Goal: Task Accomplishment & Management: Complete application form

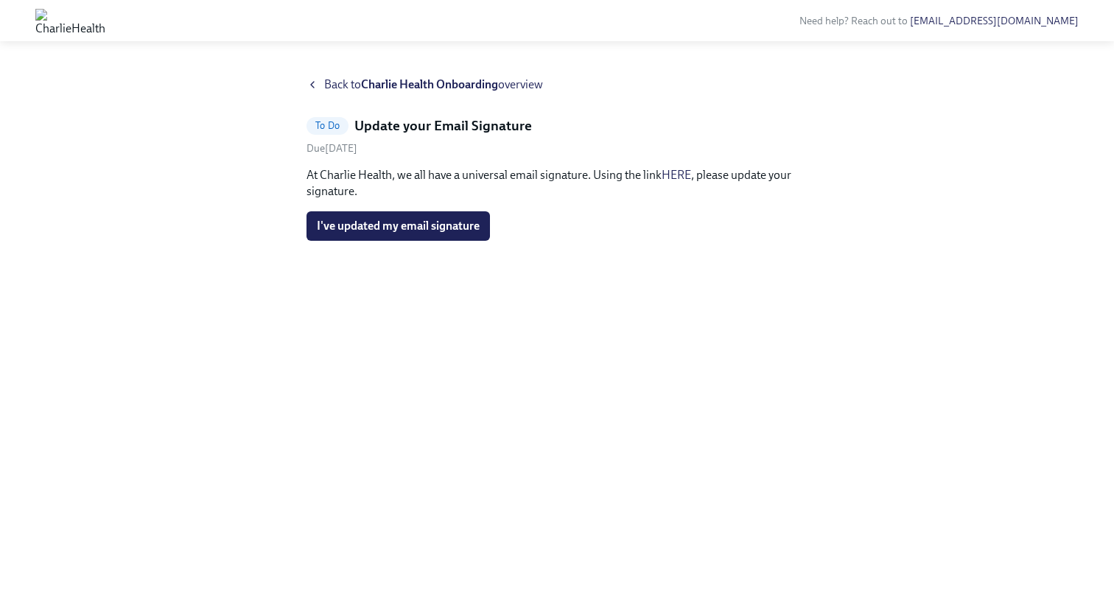
click at [675, 173] on link "HERE" at bounding box center [676, 175] width 29 height 14
click at [363, 228] on span "I've updated my email signature" at bounding box center [398, 226] width 163 height 15
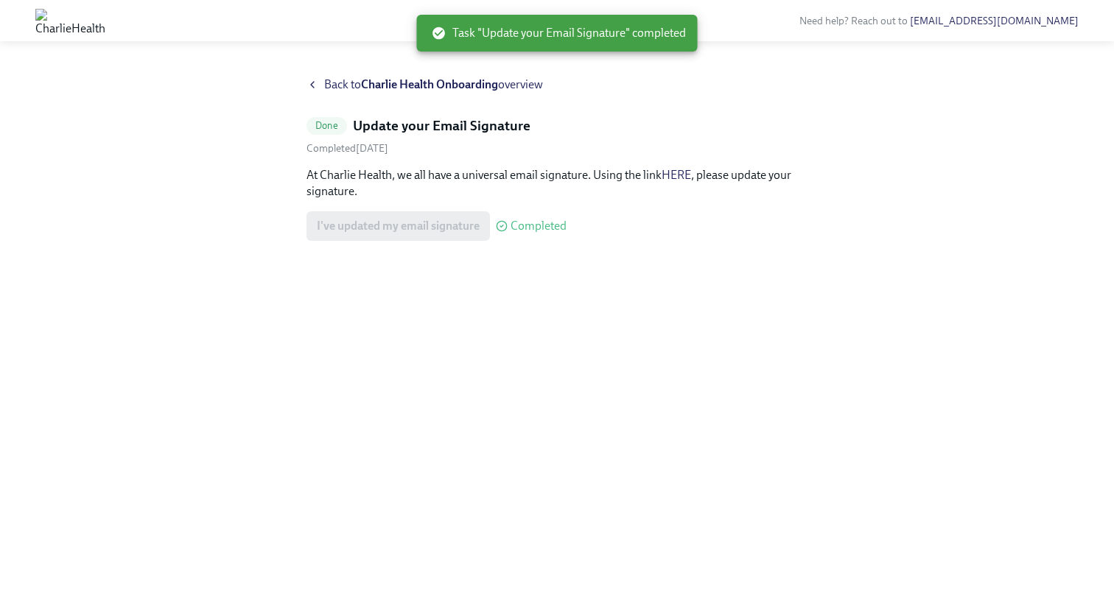
click at [315, 85] on icon at bounding box center [312, 85] width 12 height 12
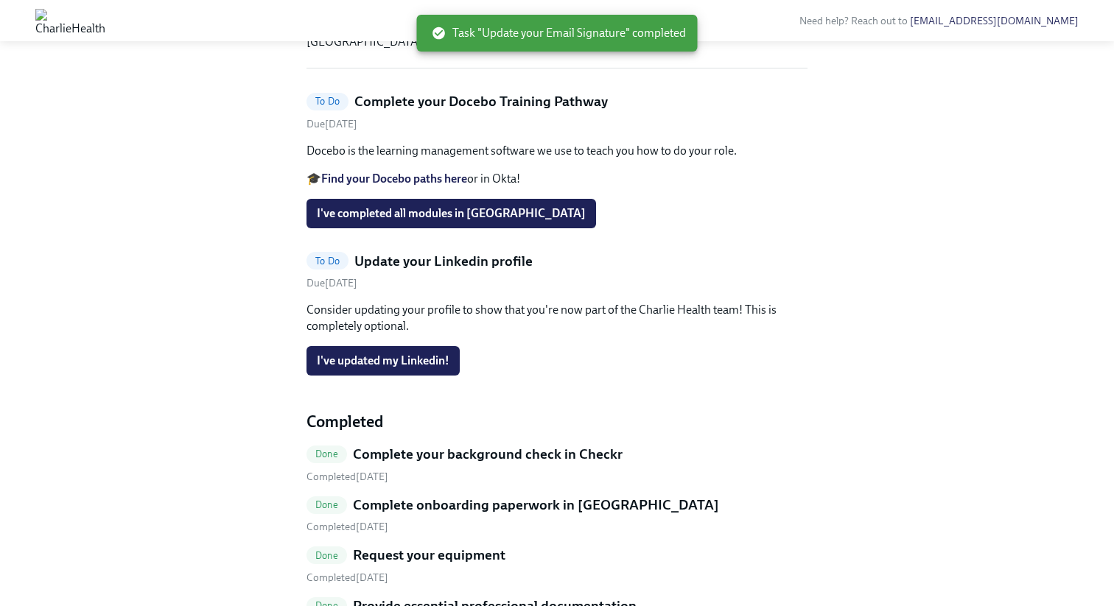
scroll to position [260, 0]
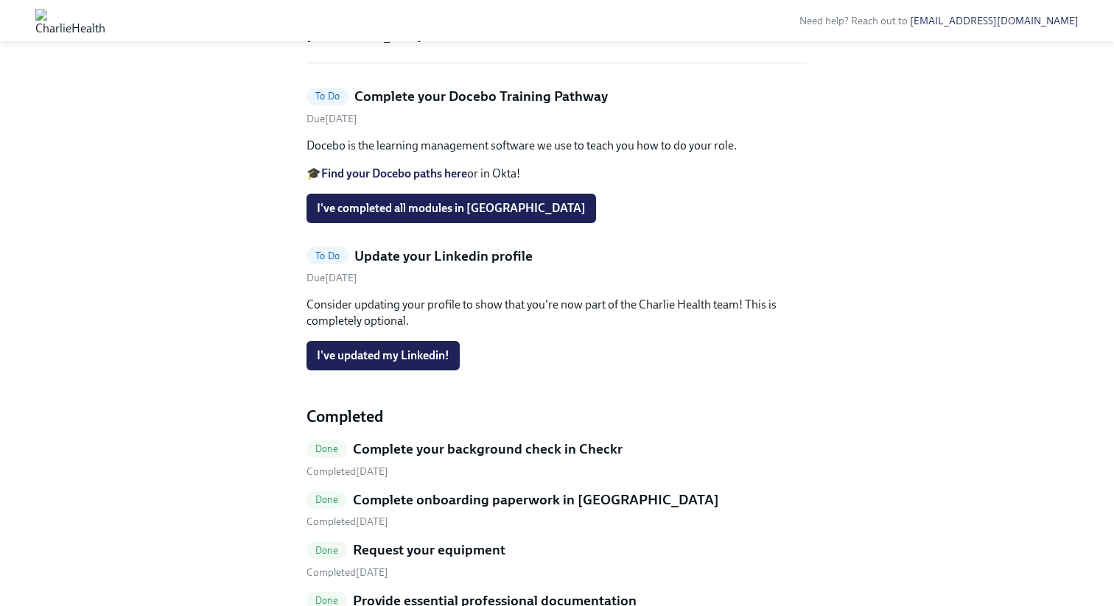
click at [362, 329] on p "Consider updating your profile to show that you're now part of the Charlie Heal…" at bounding box center [556, 313] width 501 height 32
click at [379, 266] on h5 "Update your Linkedin profile" at bounding box center [443, 256] width 178 height 19
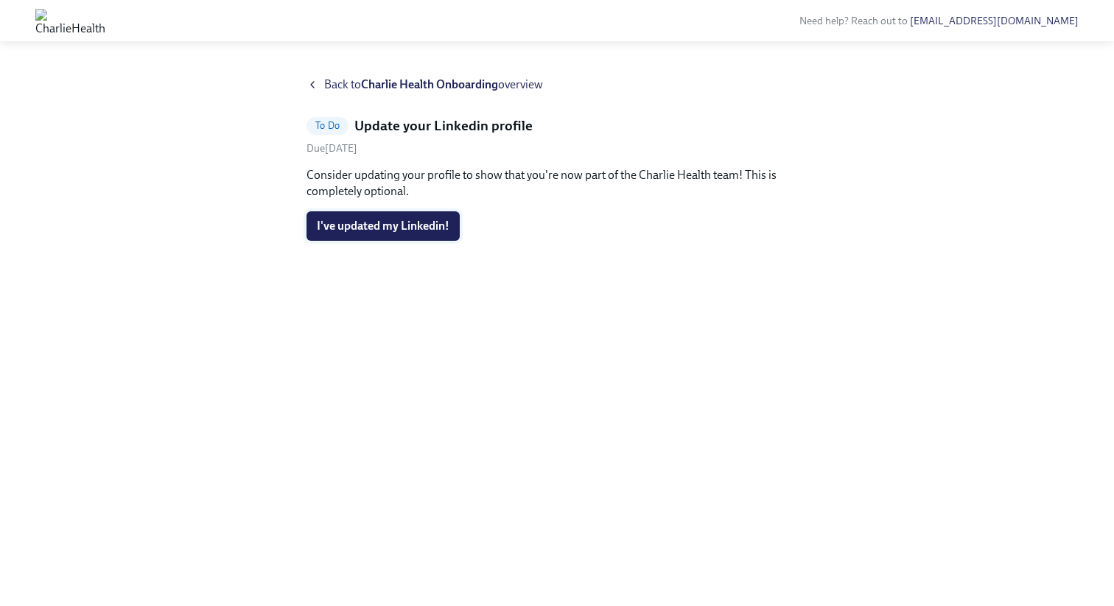
click at [406, 228] on span "I've updated my Linkedin!" at bounding box center [383, 226] width 133 height 15
click at [309, 83] on icon at bounding box center [312, 85] width 12 height 12
